Goal: Task Accomplishment & Management: Complete application form

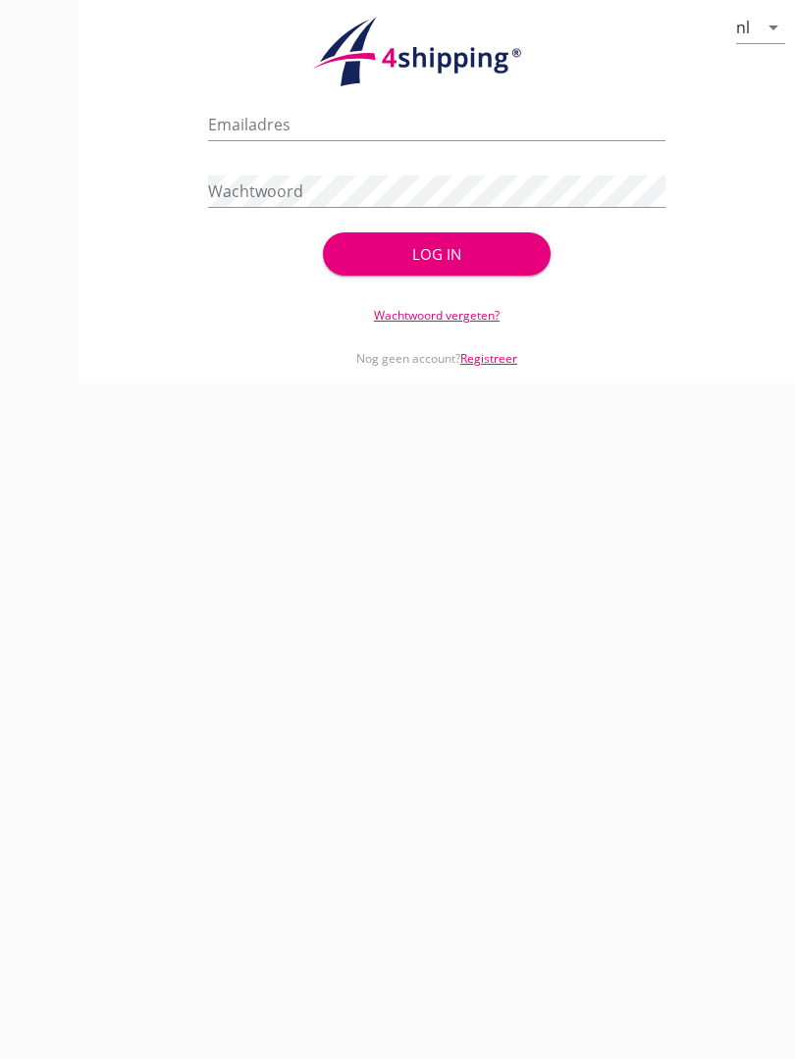
click at [339, 136] on input "Emailadres" at bounding box center [436, 124] width 456 height 31
type input "[EMAIL_ADDRESS][DOMAIN_NAME]"
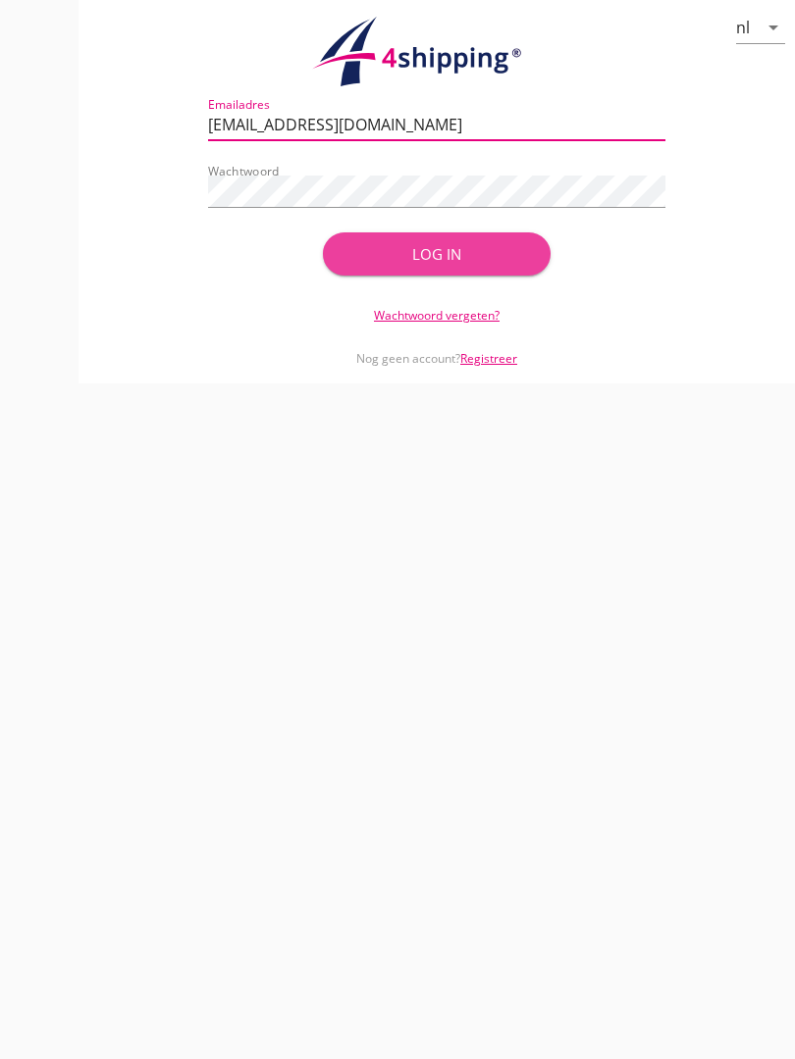
click at [480, 266] on div "Log in" at bounding box center [437, 254] width 166 height 23
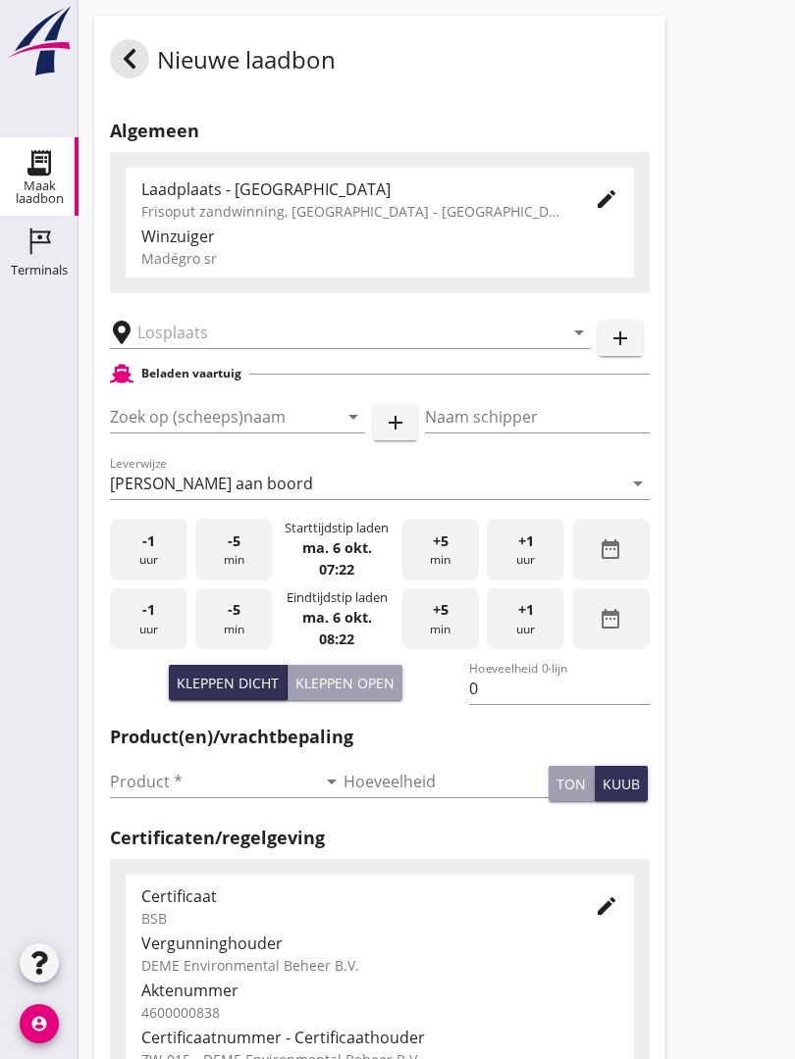
click at [207, 344] on input "text" at bounding box center [336, 332] width 398 height 31
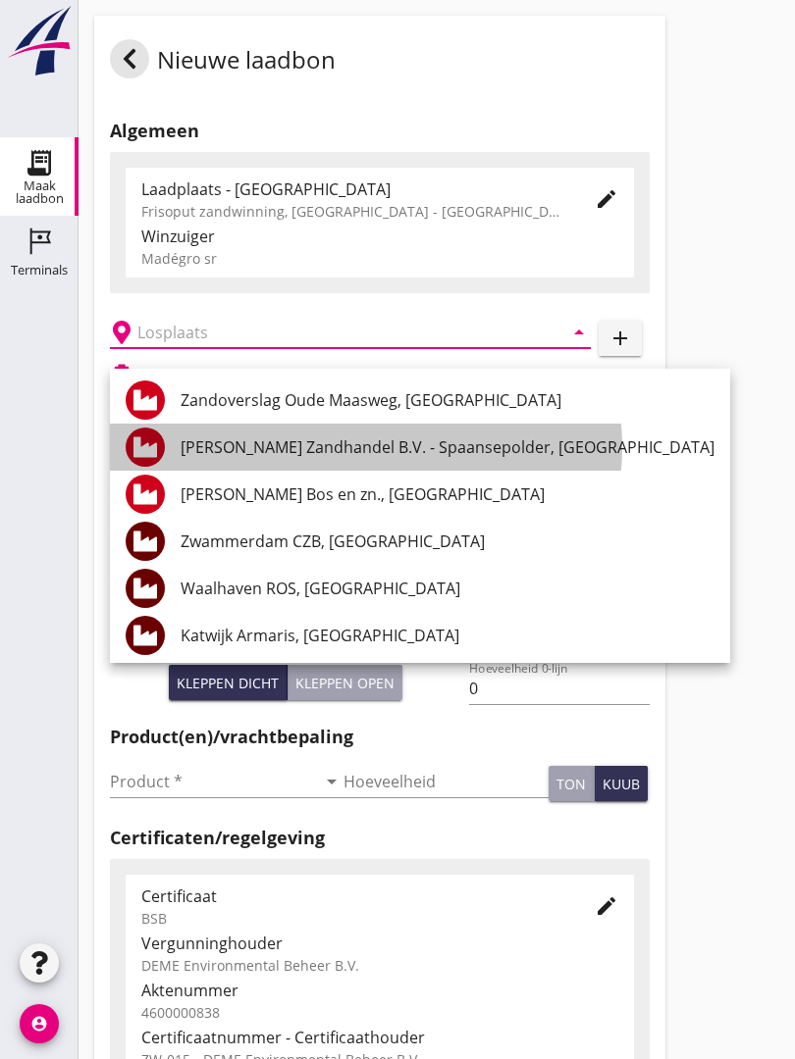
click at [424, 433] on div "[PERSON_NAME] Zandhandel B.V. - Spaansepolder, [GEOGRAPHIC_DATA]" at bounding box center [447, 447] width 534 height 47
type input "[PERSON_NAME] Zandhandel B.V. - Spaansepolder, [GEOGRAPHIC_DATA]"
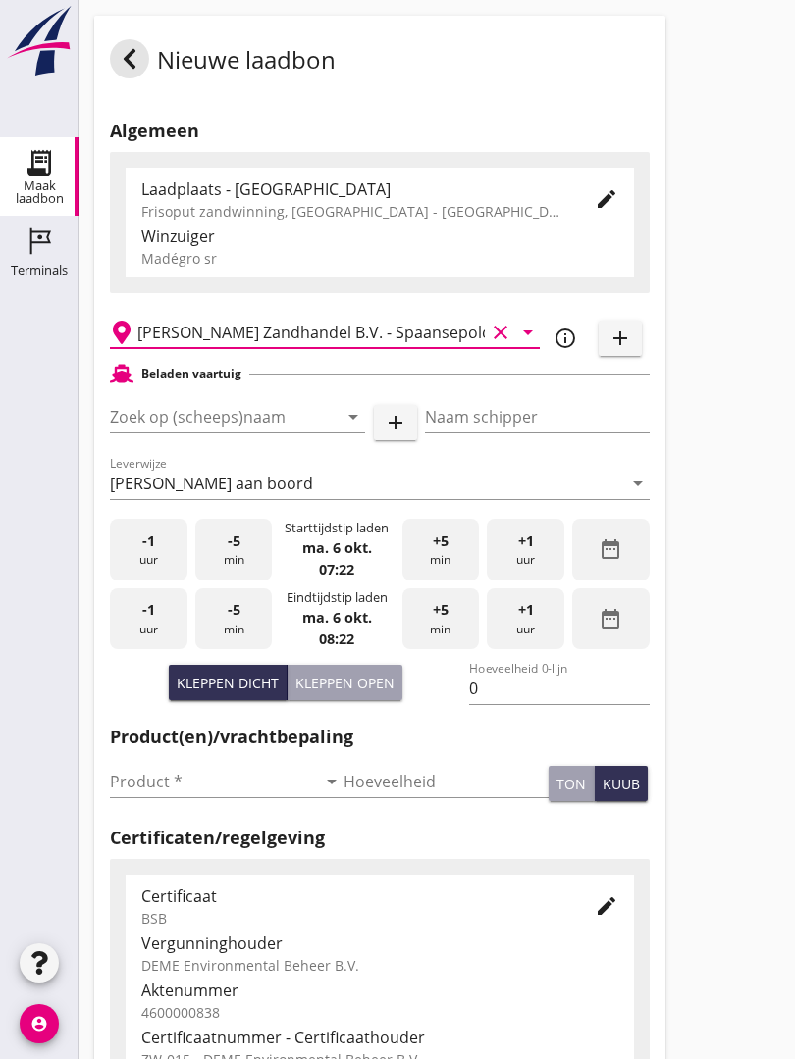
click at [271, 431] on input "Zoek op (scheeps)naam" at bounding box center [210, 416] width 200 height 31
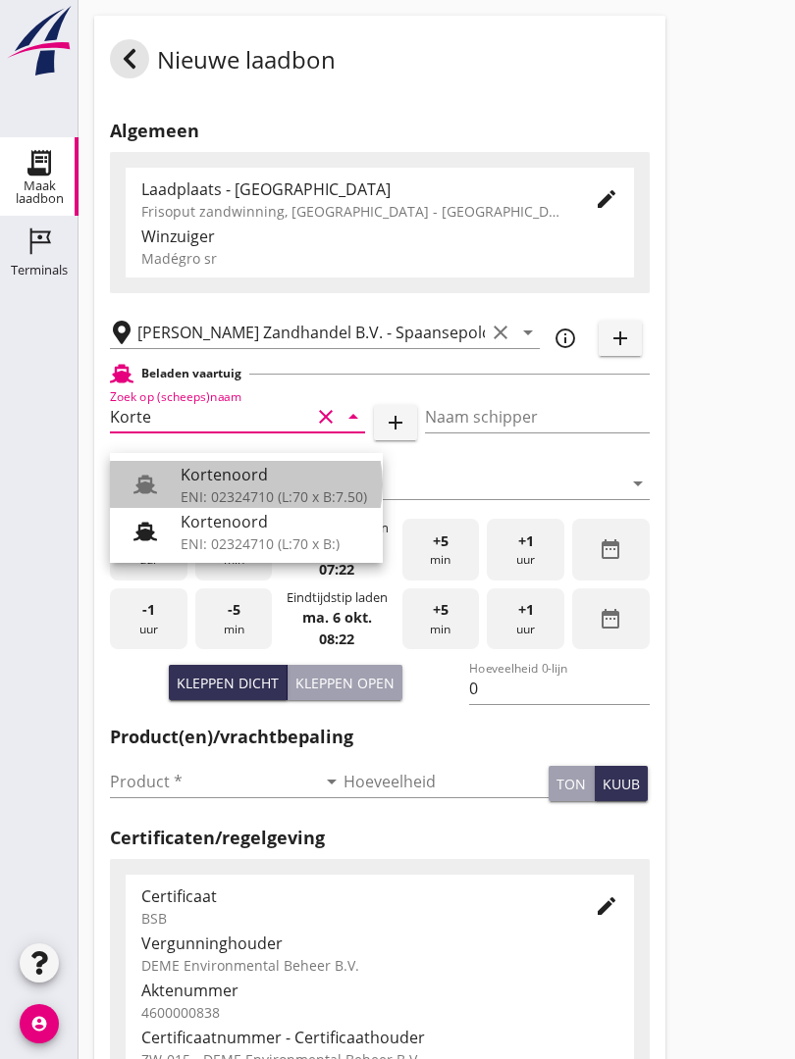
click at [257, 480] on div "Kortenoord" at bounding box center [273, 475] width 186 height 24
type input "Kortenoord"
type input "[PERSON_NAME]"
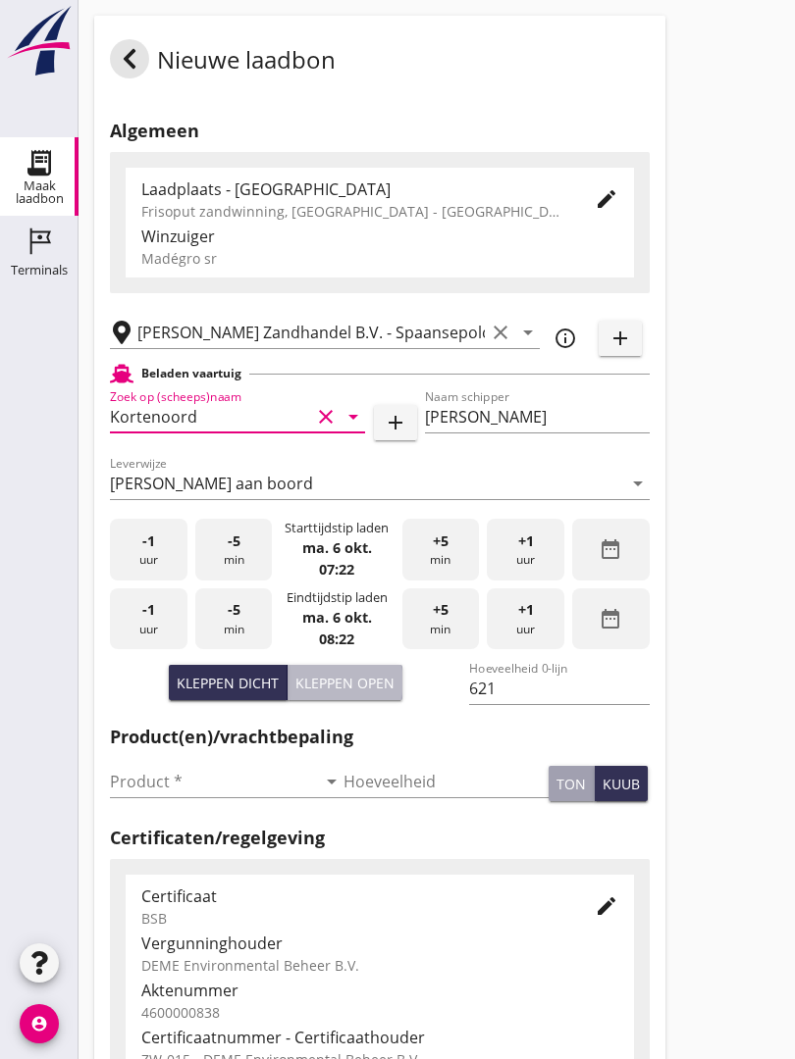
click at [352, 693] on div "Kleppen open" at bounding box center [344, 683] width 99 height 21
type input "518"
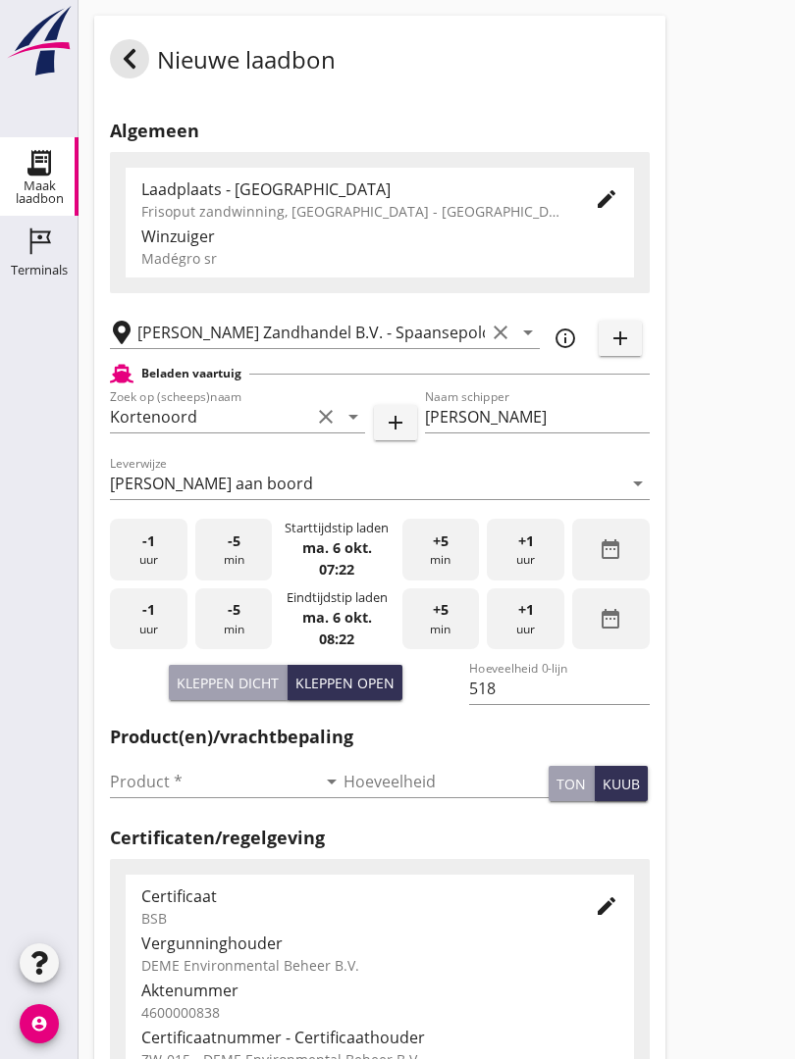
click at [140, 797] on input "Product *" at bounding box center [213, 781] width 206 height 31
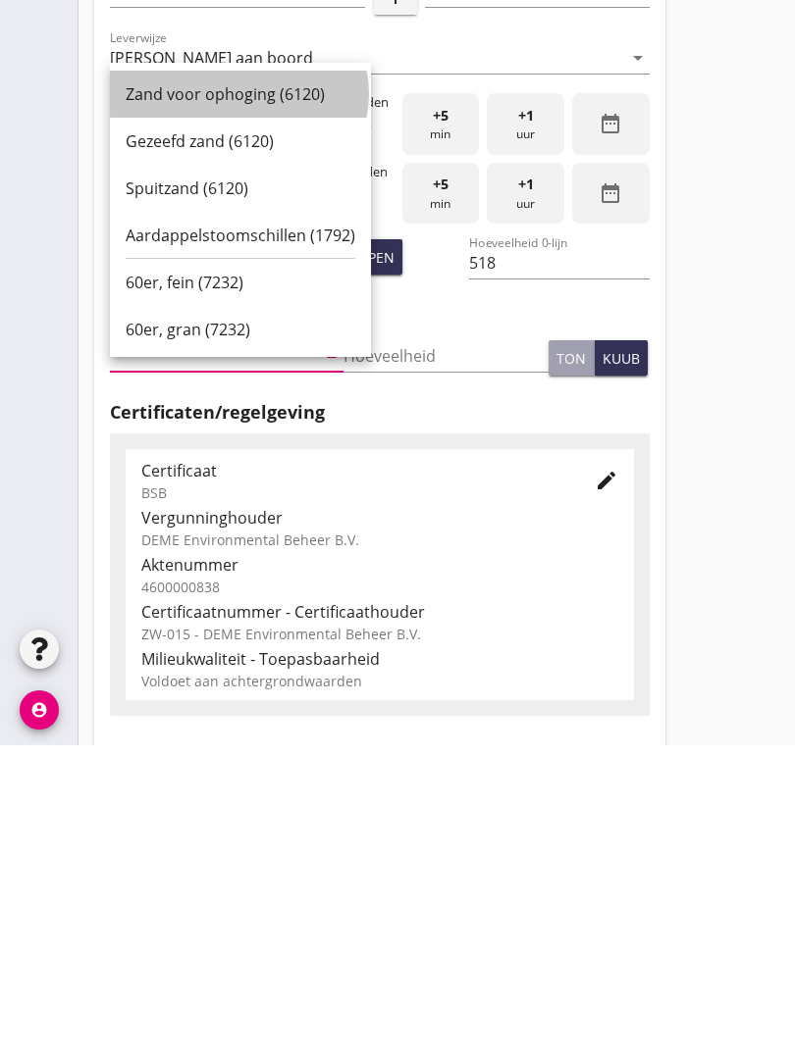
click at [248, 385] on div "Zand voor ophoging (6120)" at bounding box center [241, 408] width 230 height 47
type input "Zand voor ophoging (6120)"
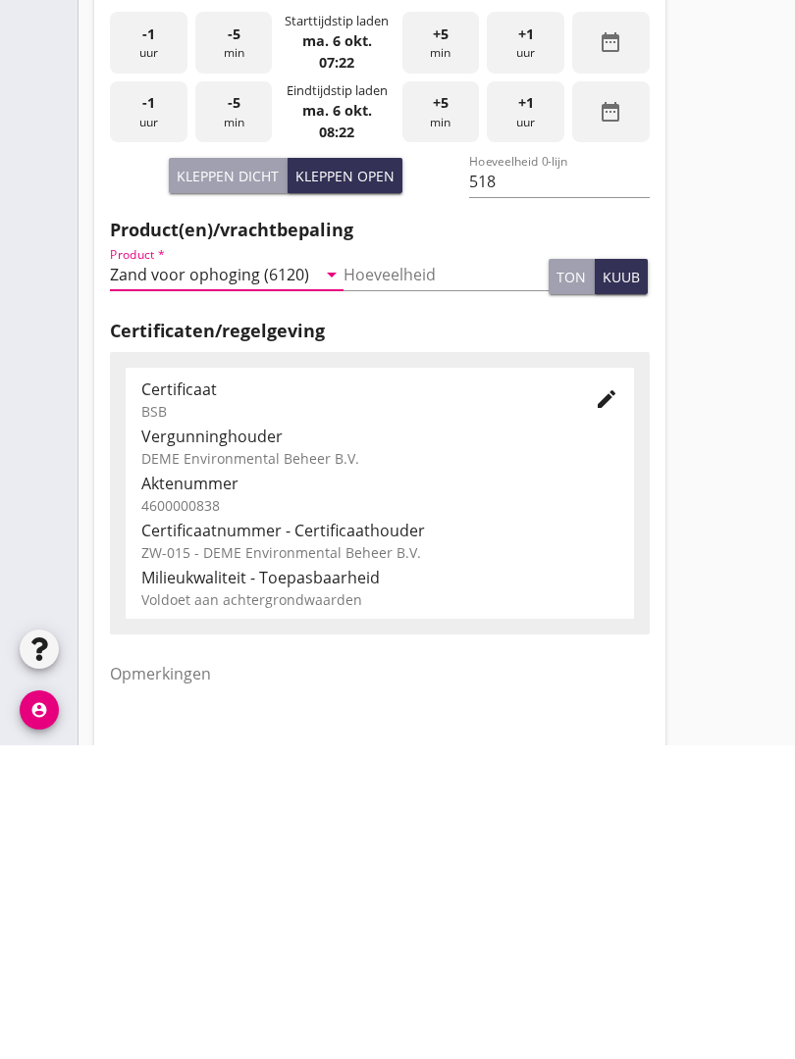
scroll to position [343, 0]
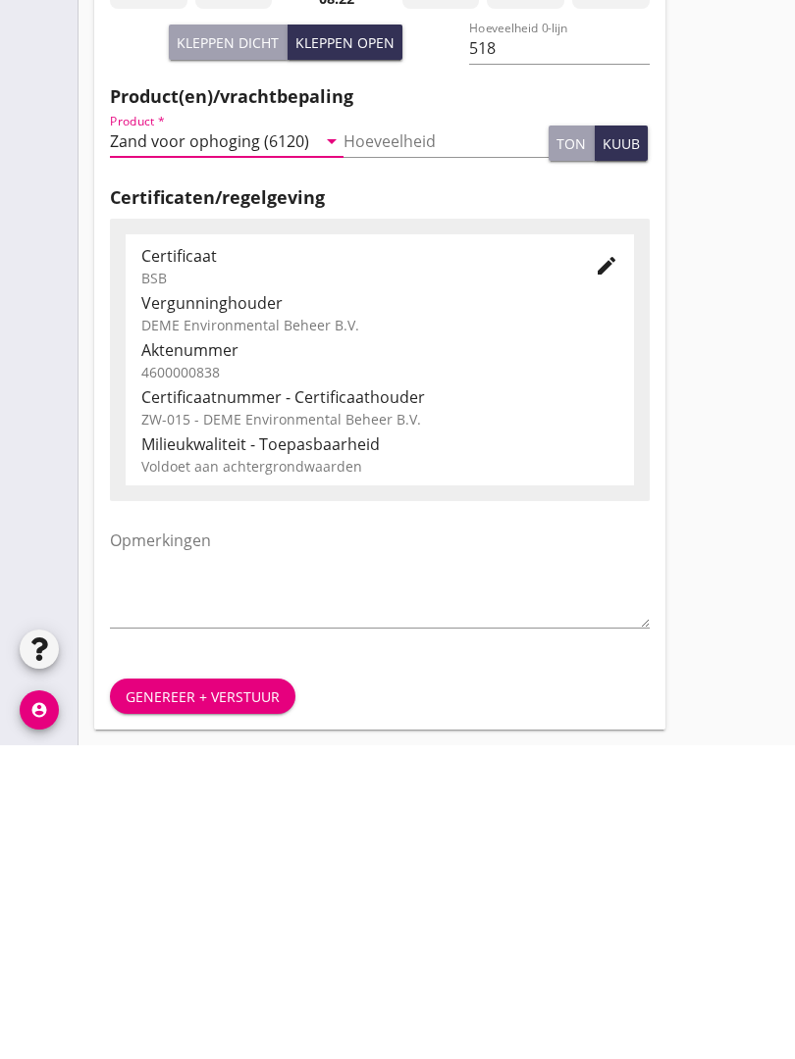
click at [195, 1001] on div "Genereer + verstuur" at bounding box center [203, 1011] width 154 height 21
